Goal: Find specific page/section: Find specific page/section

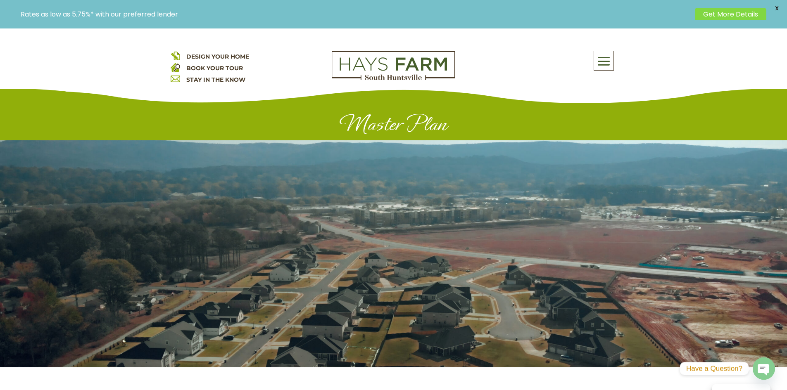
click at [599, 64] on span at bounding box center [603, 61] width 19 height 19
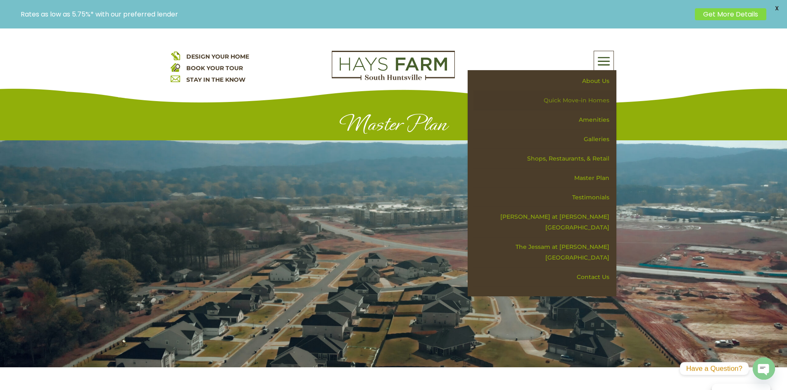
click at [590, 102] on link "Quick Move-in Homes" at bounding box center [544, 100] width 143 height 19
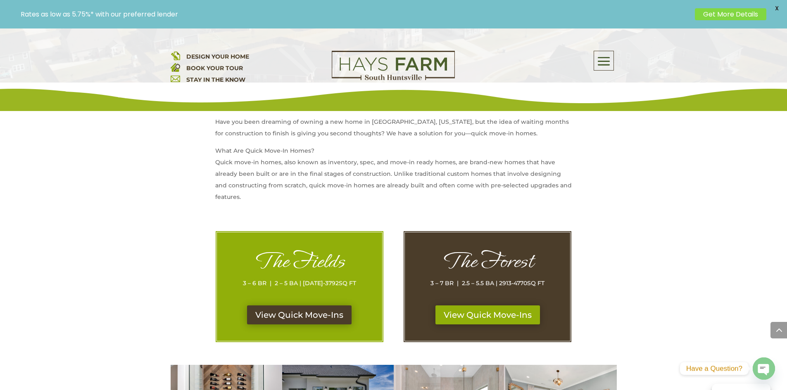
scroll to position [289, 0]
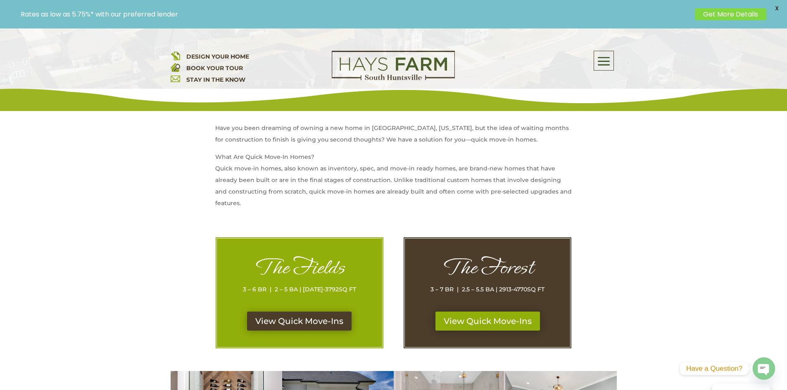
click at [315, 282] on h1 "The Fields" at bounding box center [299, 269] width 132 height 29
click at [314, 321] on link "View Quick Move-Ins" at bounding box center [299, 321] width 110 height 19
